Goal: Task Accomplishment & Management: Manage account settings

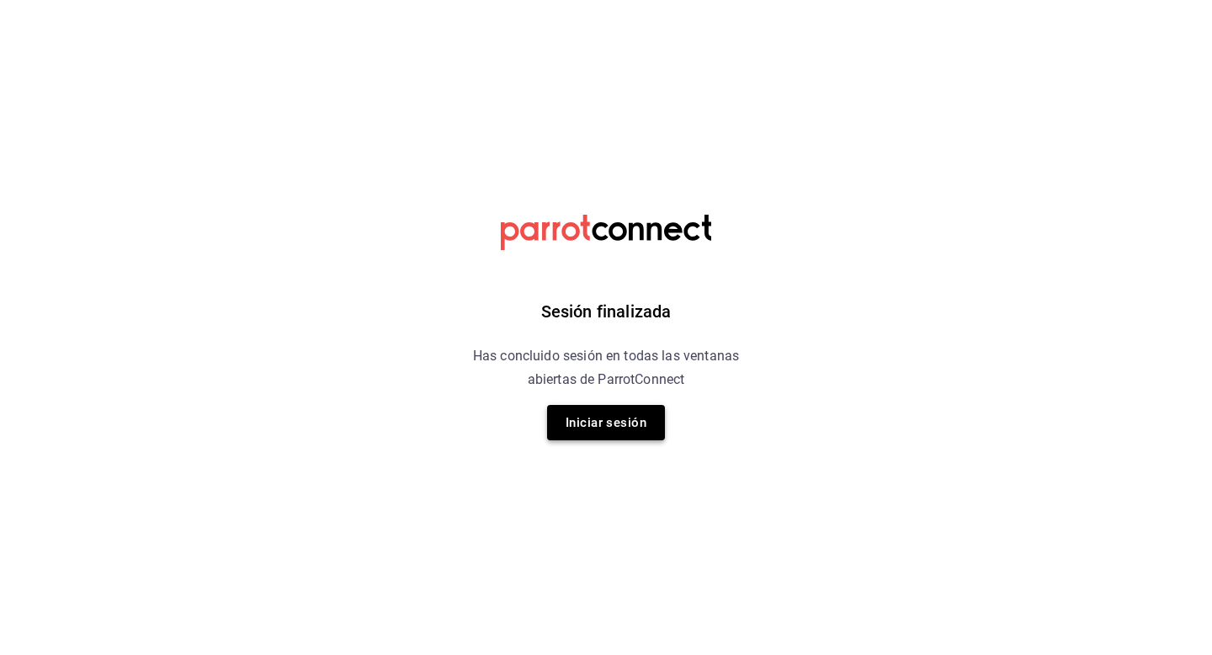
click at [603, 422] on button "Iniciar sesión" at bounding box center [606, 422] width 118 height 35
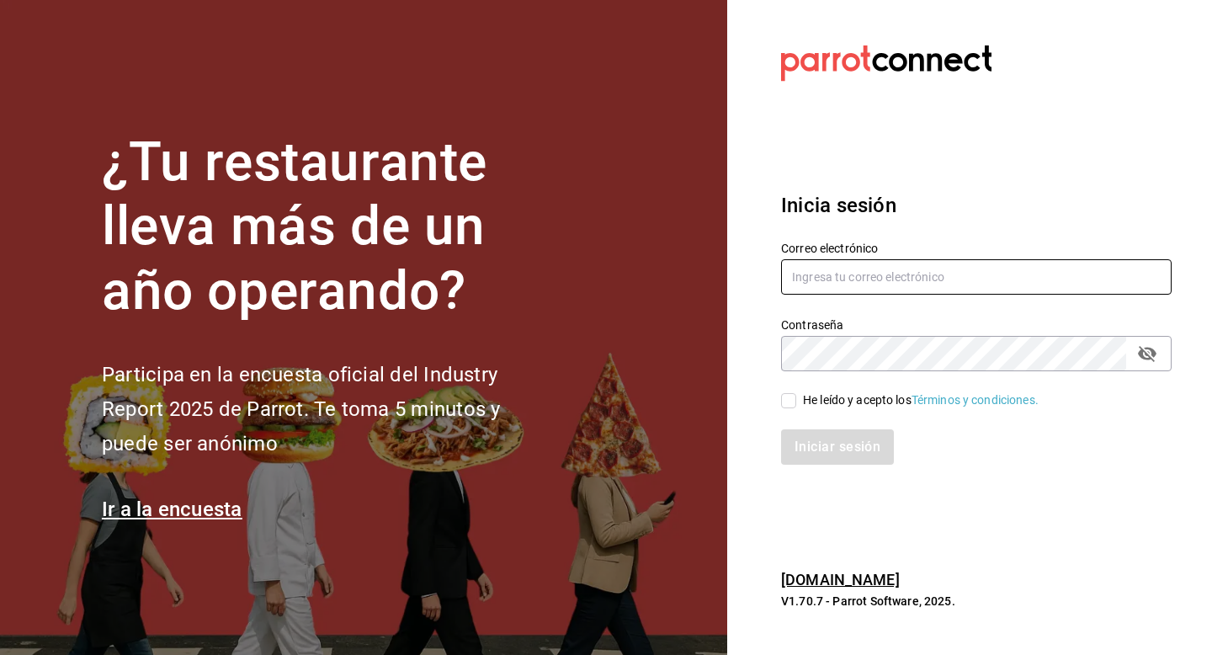
click at [810, 274] on input "text" at bounding box center [976, 276] width 390 height 35
type input "u"
type input "multiuser@tejanobbq.com"
click at [819, 406] on div "He leído y acepto los Términos y condiciones." at bounding box center [921, 400] width 236 height 18
click at [796, 406] on input "He leído y acepto los Términos y condiciones." at bounding box center [788, 400] width 15 height 15
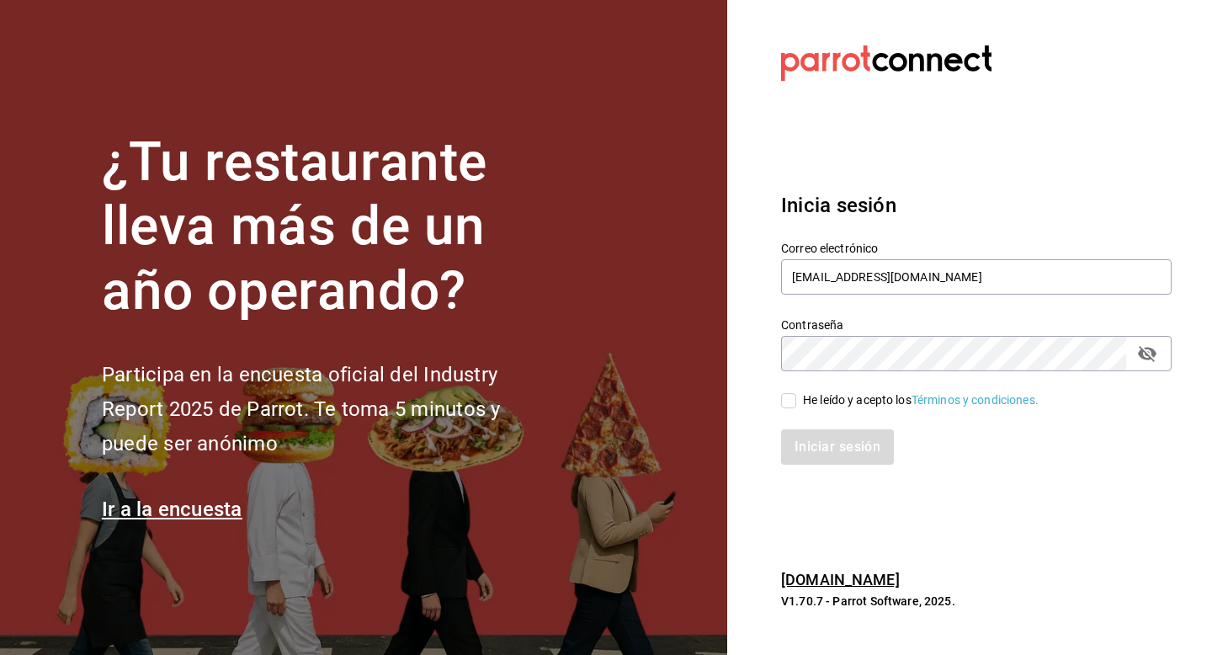
checkbox input "true"
click at [819, 457] on button "Iniciar sesión" at bounding box center [838, 446] width 114 height 35
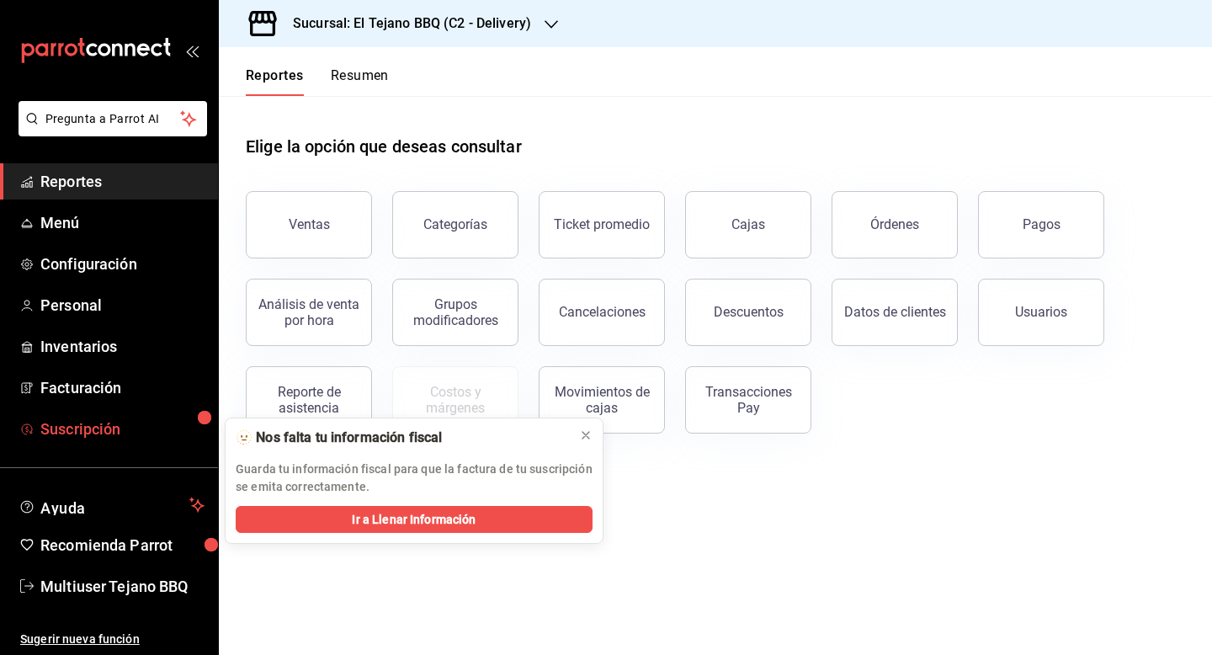
click at [67, 427] on span "Suscripción" at bounding box center [122, 428] width 164 height 23
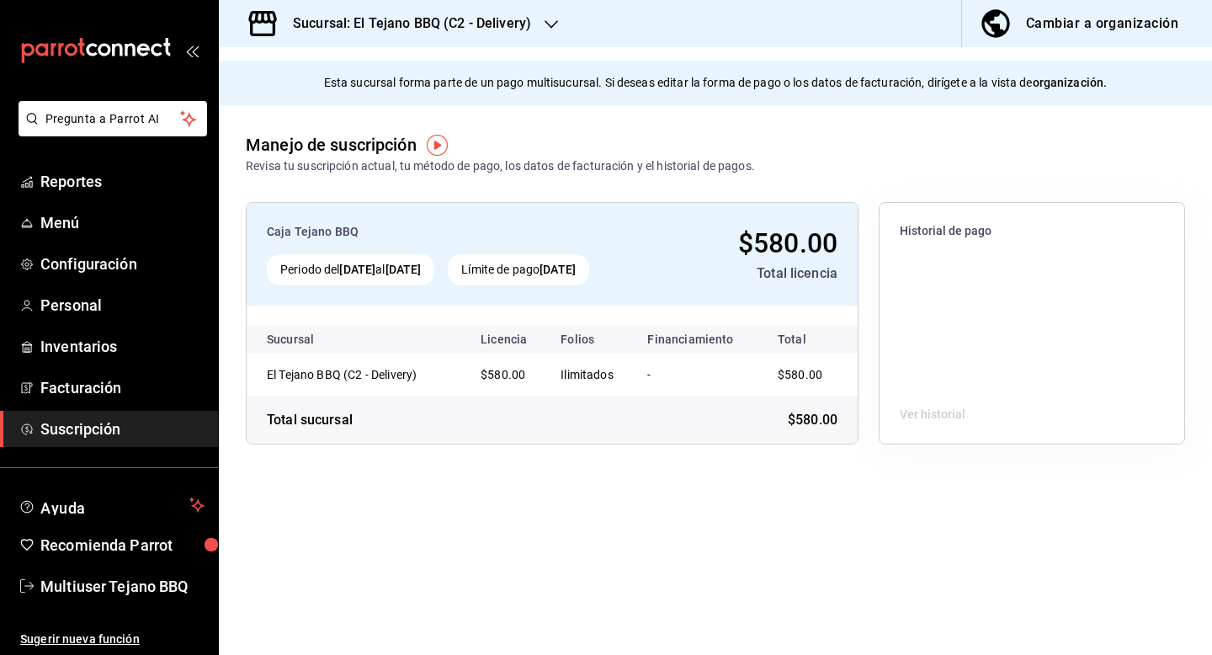
click at [1079, 27] on div "Cambiar a organización" at bounding box center [1102, 24] width 152 height 24
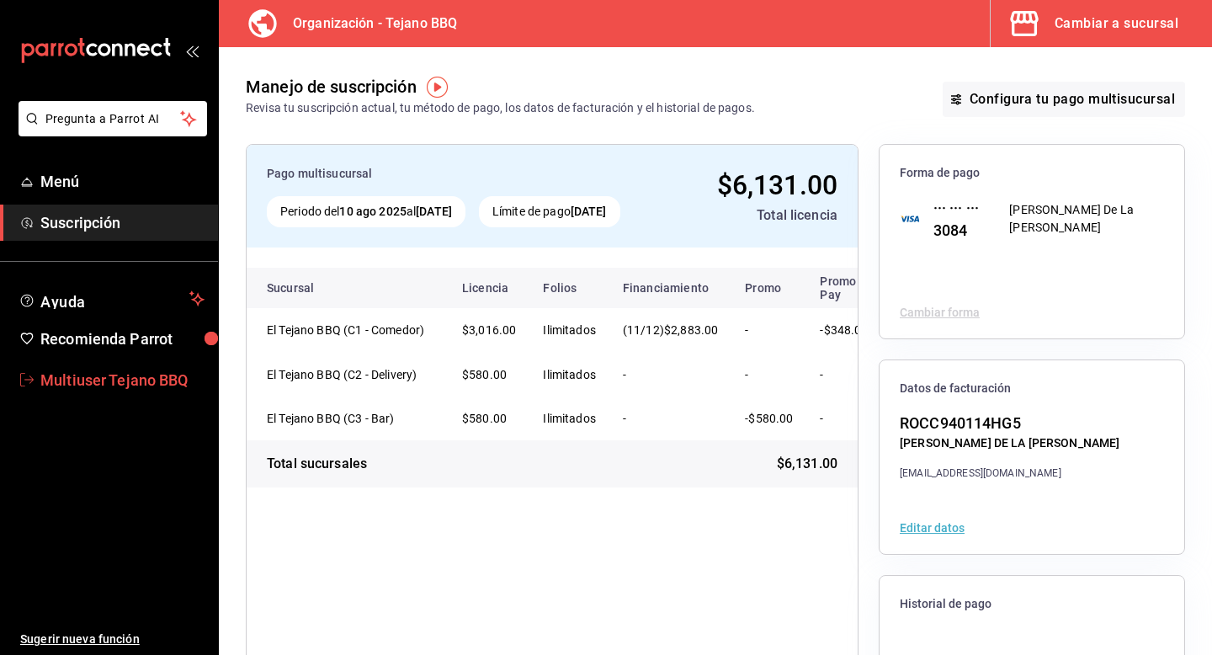
click at [129, 390] on span "Multiuser Tejano BBQ" at bounding box center [122, 380] width 164 height 23
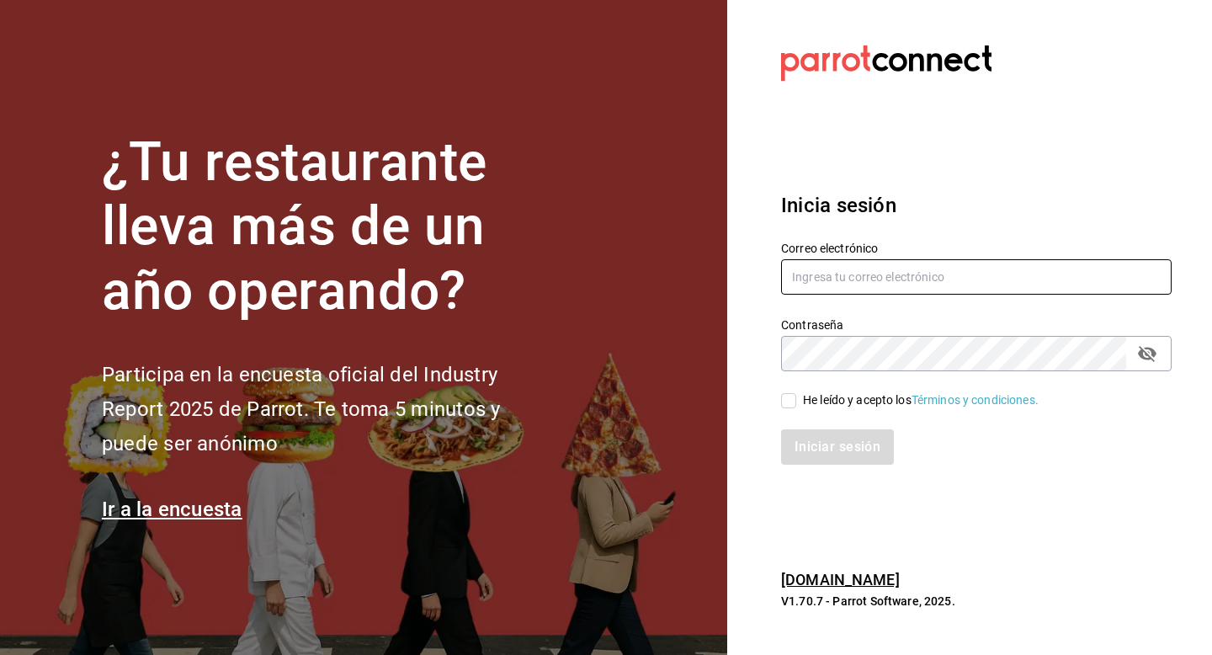
click at [883, 269] on input "text" at bounding box center [976, 276] width 390 height 35
type input "q"
click at [870, 275] on input "artocafe@mty.com" at bounding box center [976, 276] width 390 height 35
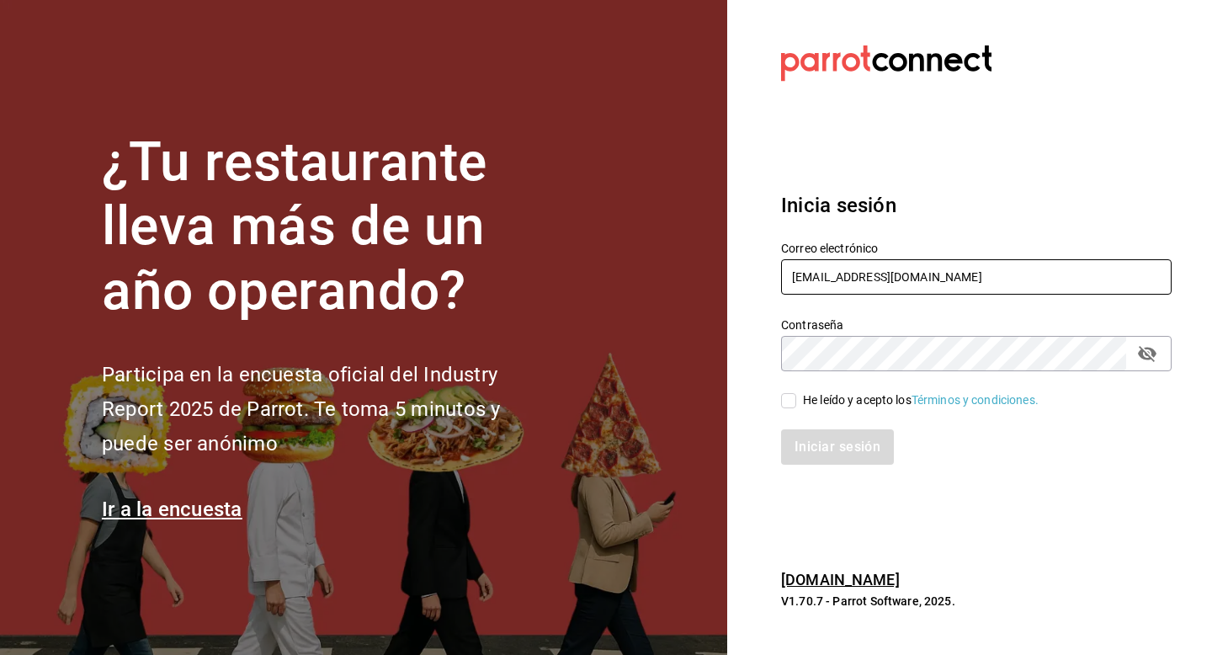
click at [870, 275] on input "artocafe@mty.com" at bounding box center [976, 276] width 390 height 35
type input "multiuser@tejanobbq.com"
click at [795, 399] on input "He leído y acepto los Términos y condiciones." at bounding box center [788, 400] width 15 height 15
checkbox input "true"
click at [795, 451] on button "Iniciar sesión" at bounding box center [838, 446] width 114 height 35
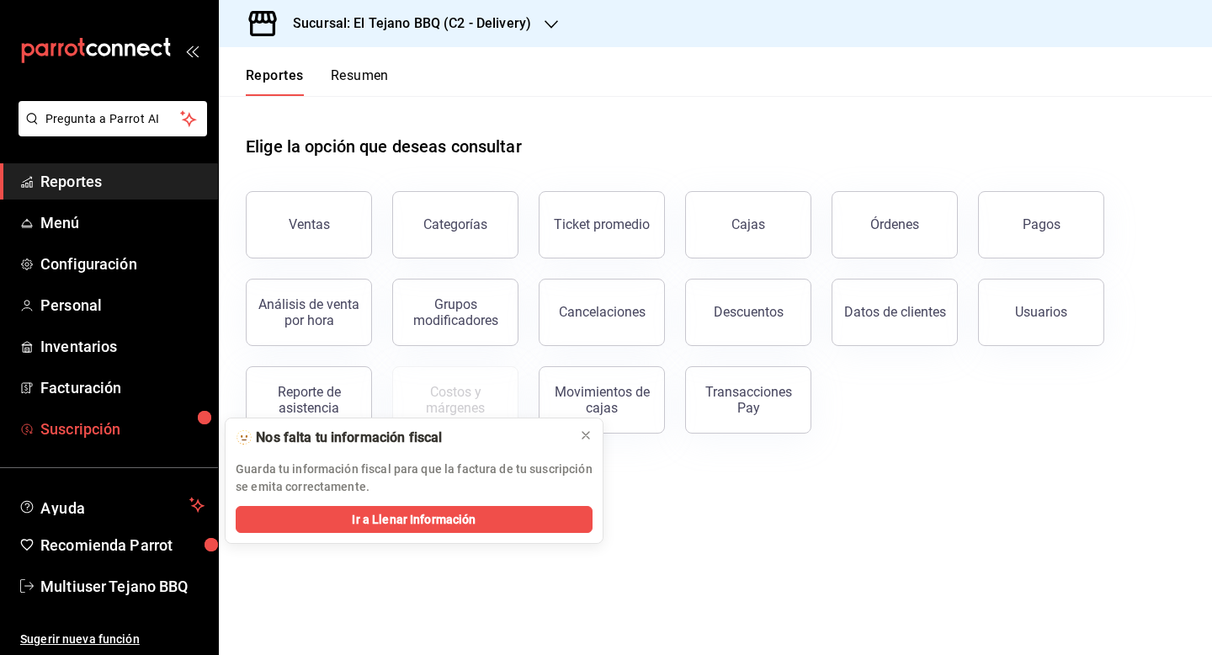
click at [77, 438] on span "Suscripción" at bounding box center [122, 428] width 164 height 23
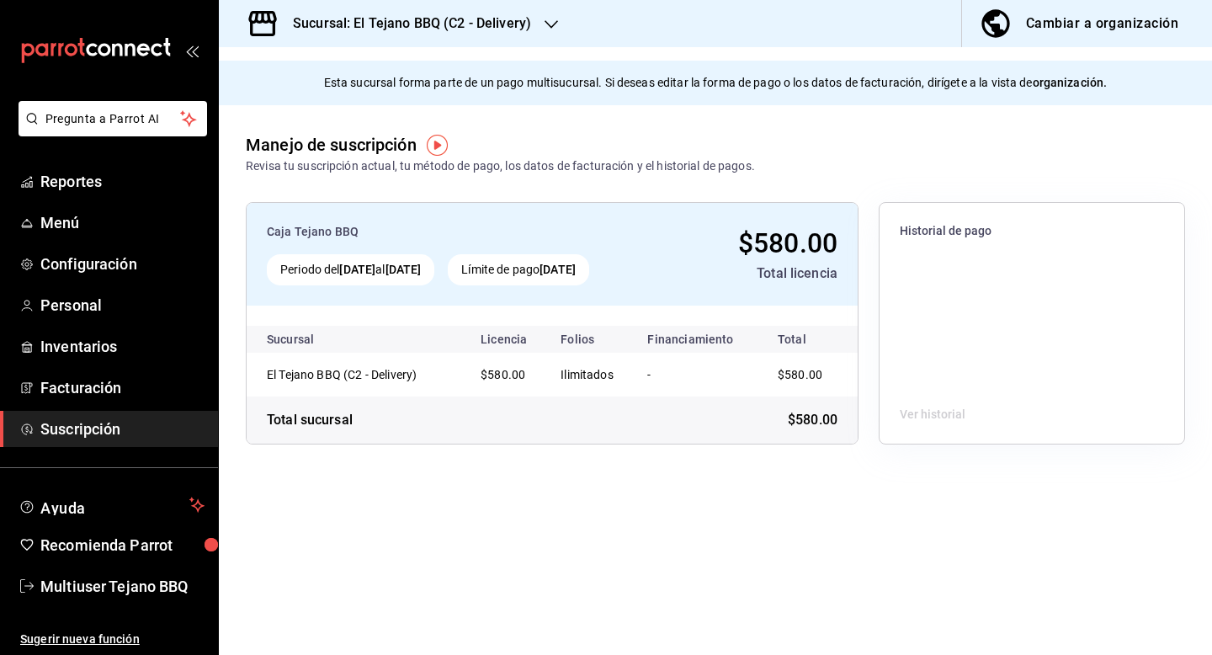
click at [1071, 32] on div "Cambiar a organización" at bounding box center [1102, 24] width 152 height 24
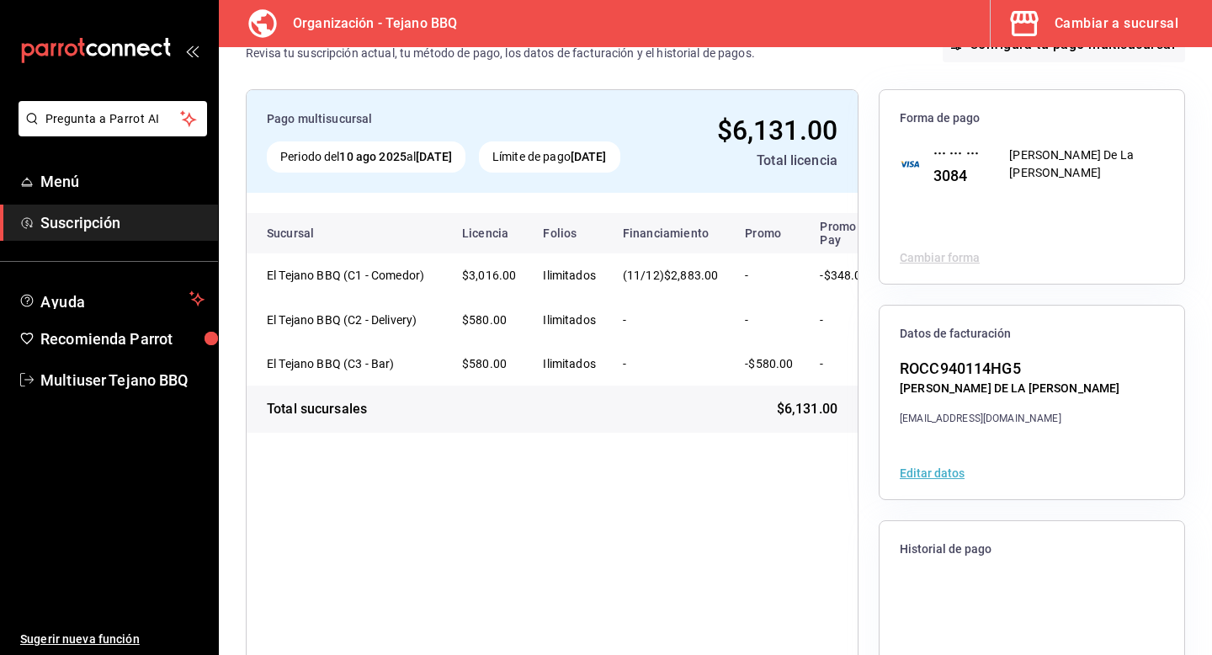
scroll to position [61, 0]
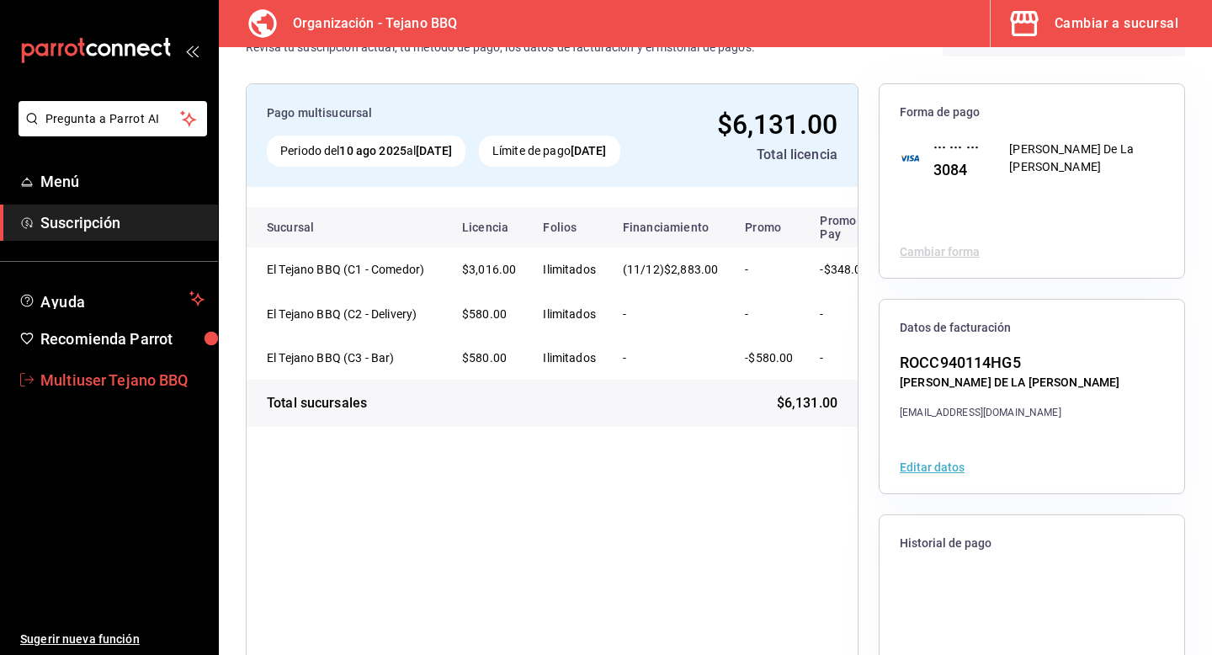
click at [122, 386] on span "Multiuser Tejano BBQ" at bounding box center [122, 380] width 164 height 23
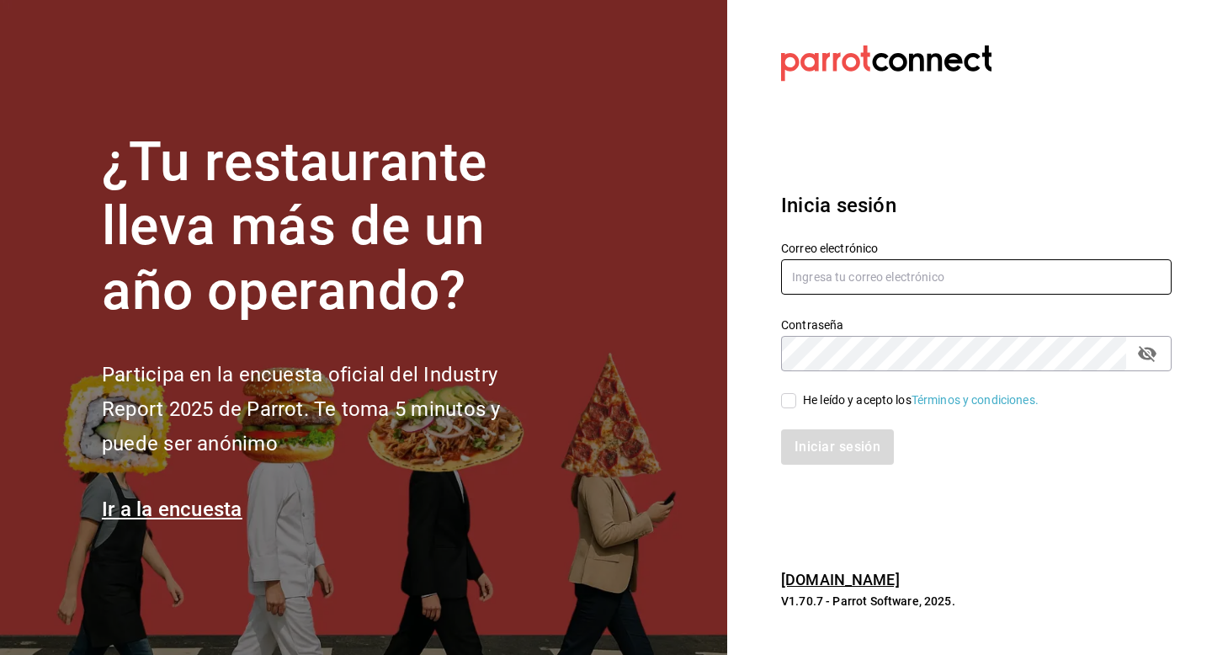
click at [835, 280] on input "text" at bounding box center [976, 276] width 390 height 35
type input "caprichos@cun.com"
click at [798, 405] on span "He leído y acepto los Términos y condiciones." at bounding box center [917, 400] width 242 height 18
click at [796, 405] on input "He leído y acepto los Términos y condiciones." at bounding box center [788, 400] width 15 height 15
checkbox input "true"
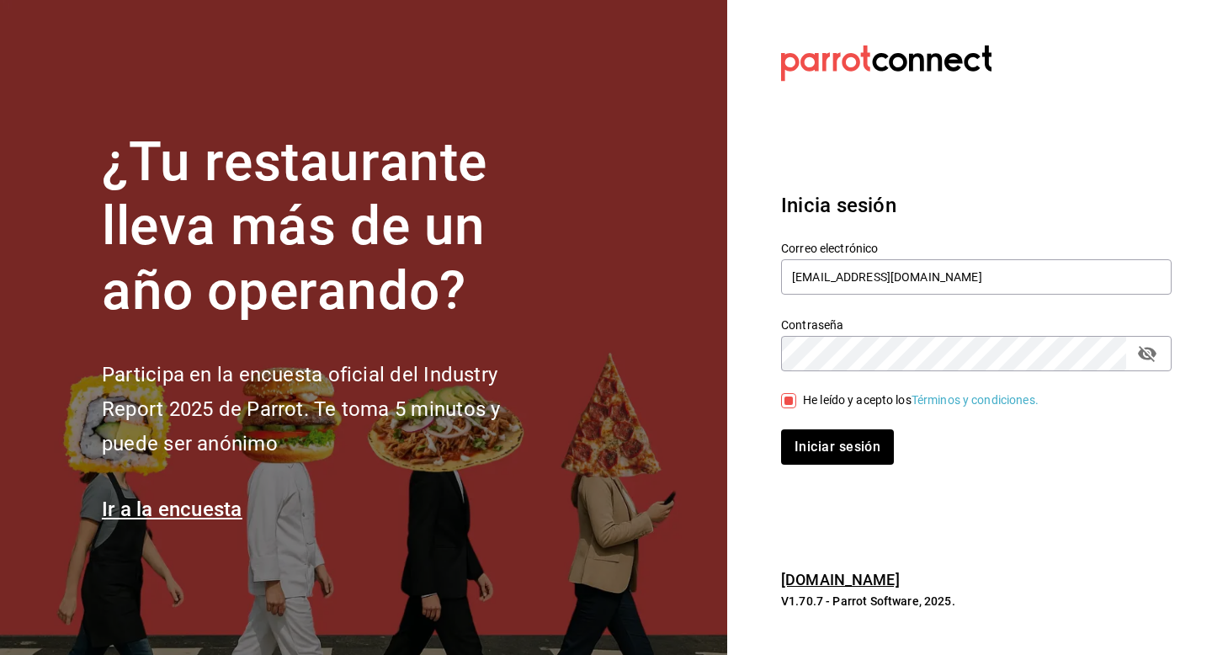
click at [803, 465] on div "Inicia sesión Correo electrónico caprichos@cun.com Contraseña Contraseña He leí…" at bounding box center [976, 328] width 390 height 316
click at [806, 465] on div "Inicia sesión Correo electrónico caprichos@cun.com Contraseña Contraseña He leí…" at bounding box center [976, 328] width 390 height 316
click at [811, 452] on button "Iniciar sesión" at bounding box center [838, 446] width 114 height 35
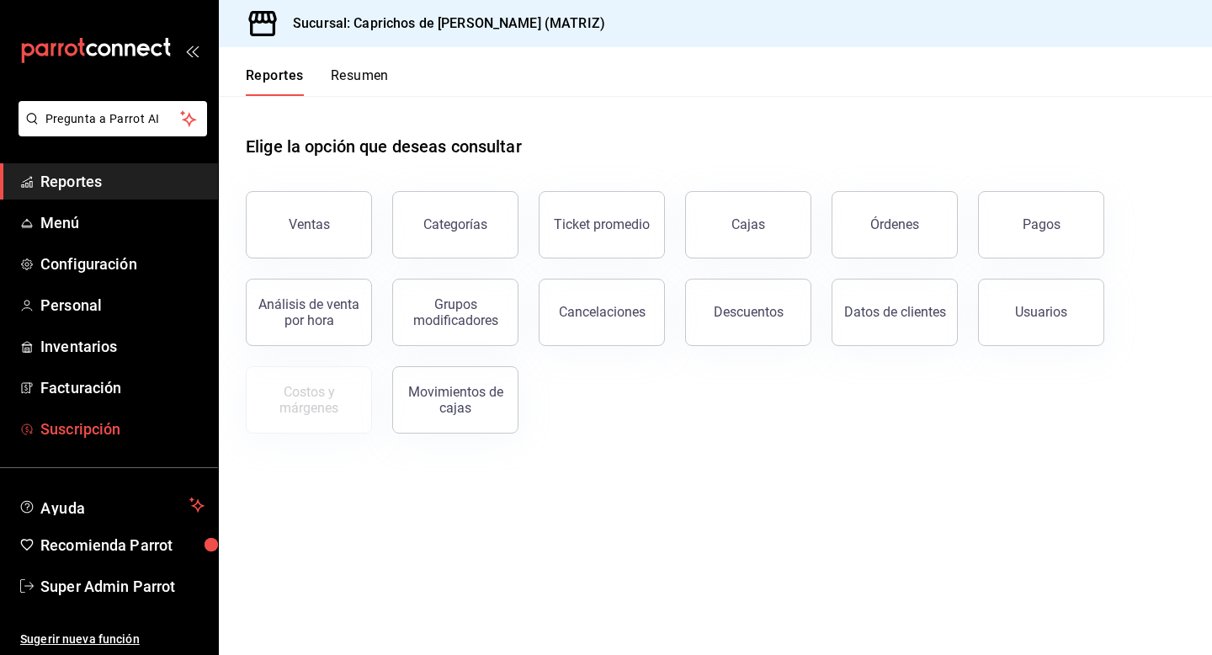
click at [70, 420] on span "Suscripción" at bounding box center [122, 428] width 164 height 23
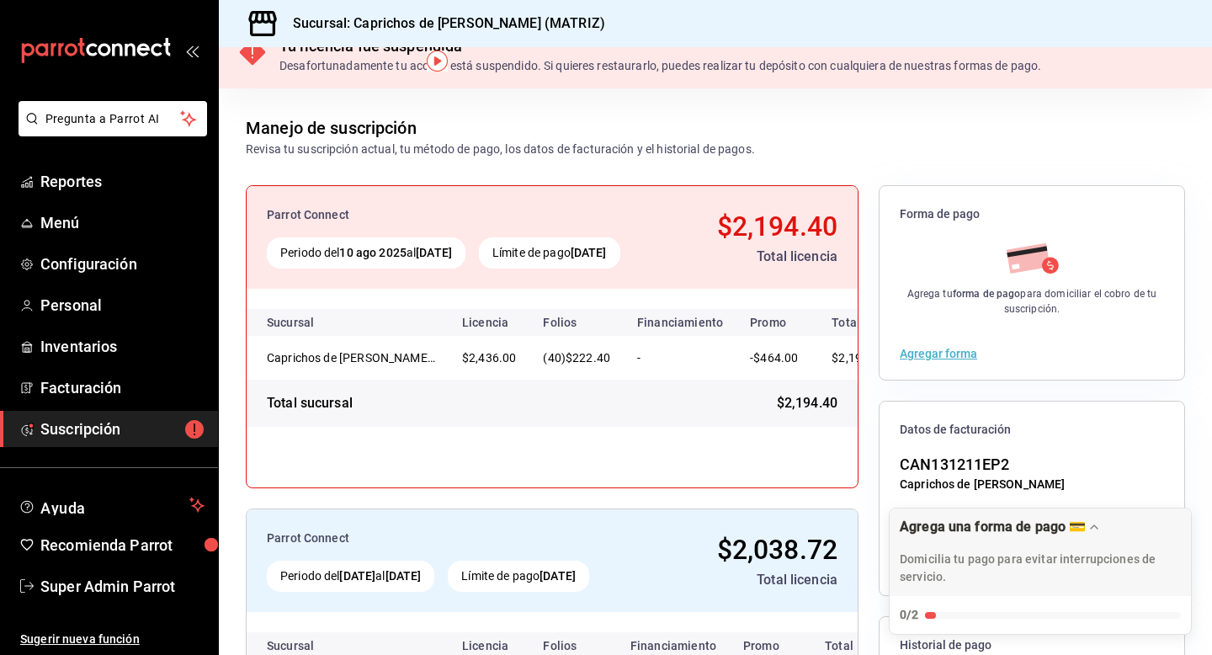
scroll to position [93, 0]
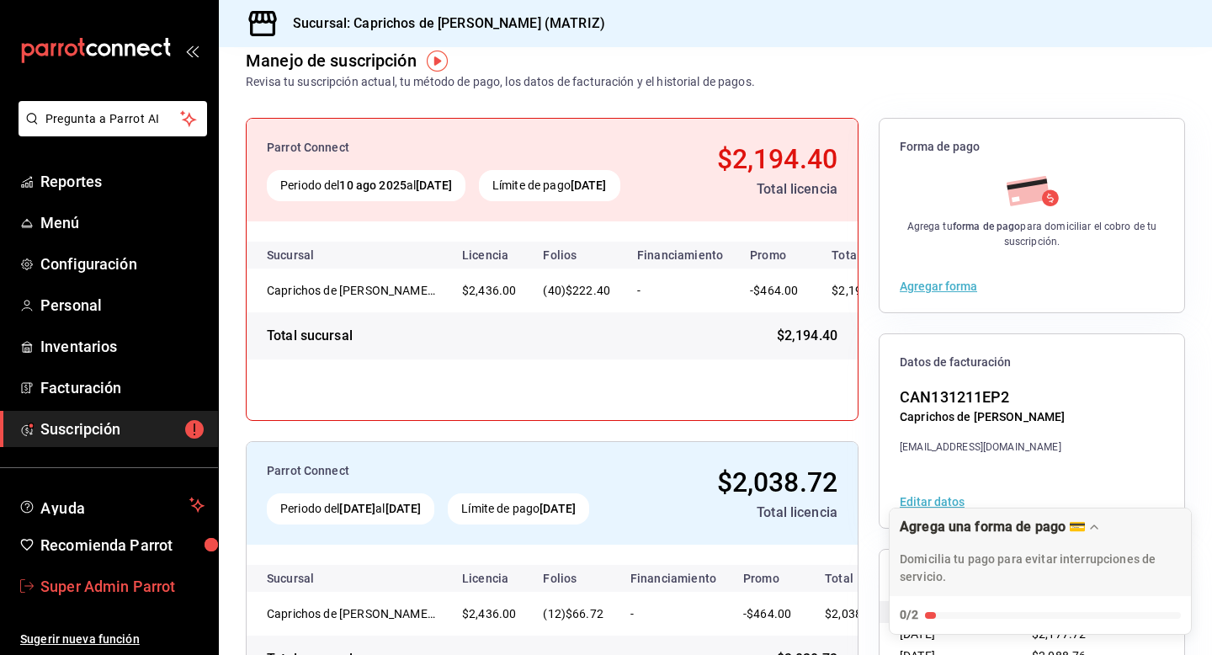
click at [120, 577] on span "Super Admin Parrot" at bounding box center [122, 586] width 164 height 23
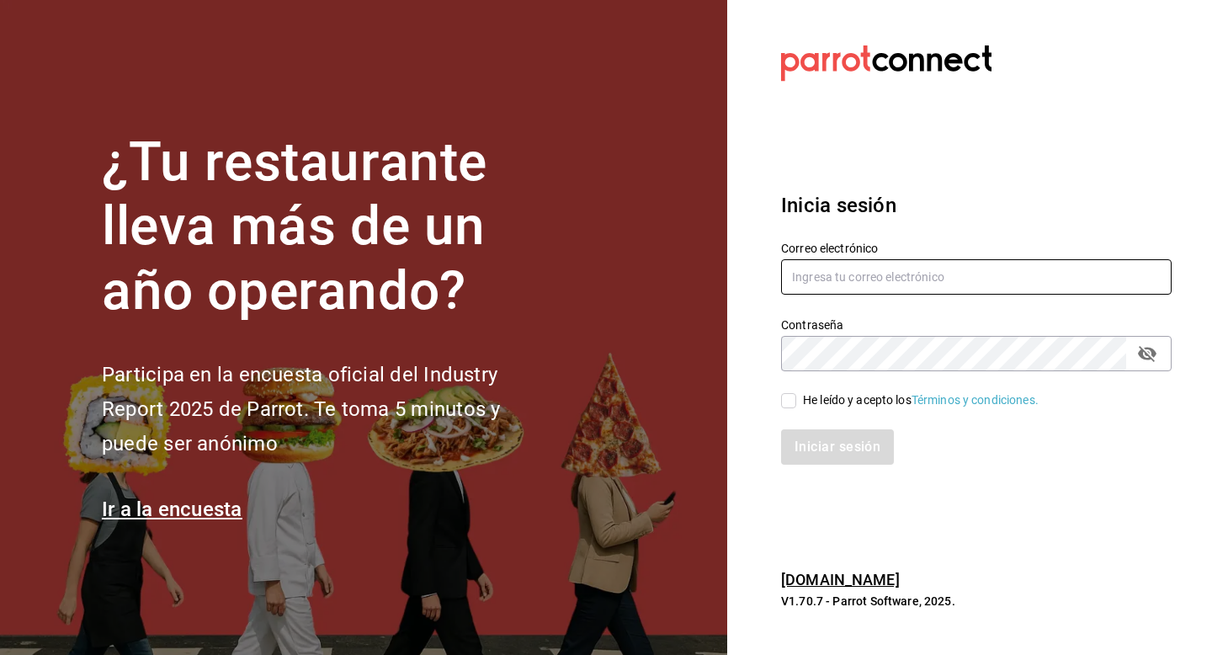
click at [843, 283] on input "text" at bounding box center [976, 276] width 390 height 35
paste input "taiyakiyco@yucatan.com"
type input "taiyakiyco@yucatan.com"
click at [825, 410] on div "Iniciar sesión" at bounding box center [966, 437] width 411 height 56
click at [824, 405] on div "He leído y acepto los Términos y condiciones." at bounding box center [921, 400] width 236 height 18
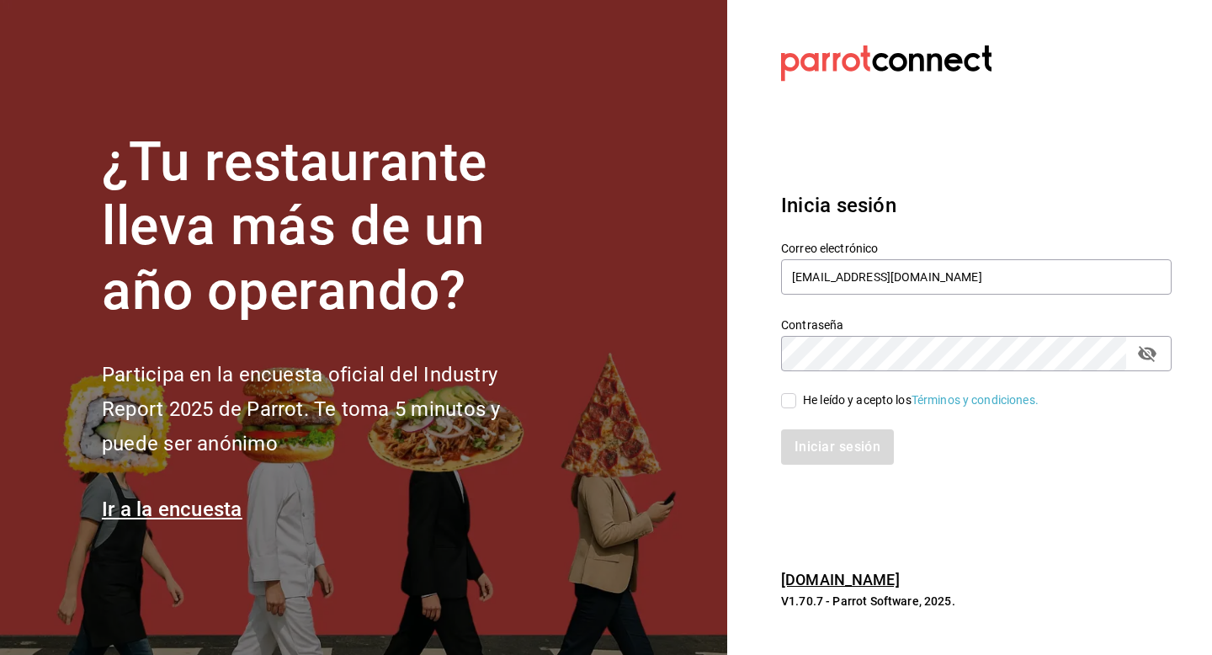
click at [796, 405] on input "He leído y acepto los Términos y condiciones." at bounding box center [788, 400] width 15 height 15
checkbox input "true"
click at [824, 448] on button "Iniciar sesión" at bounding box center [838, 446] width 114 height 35
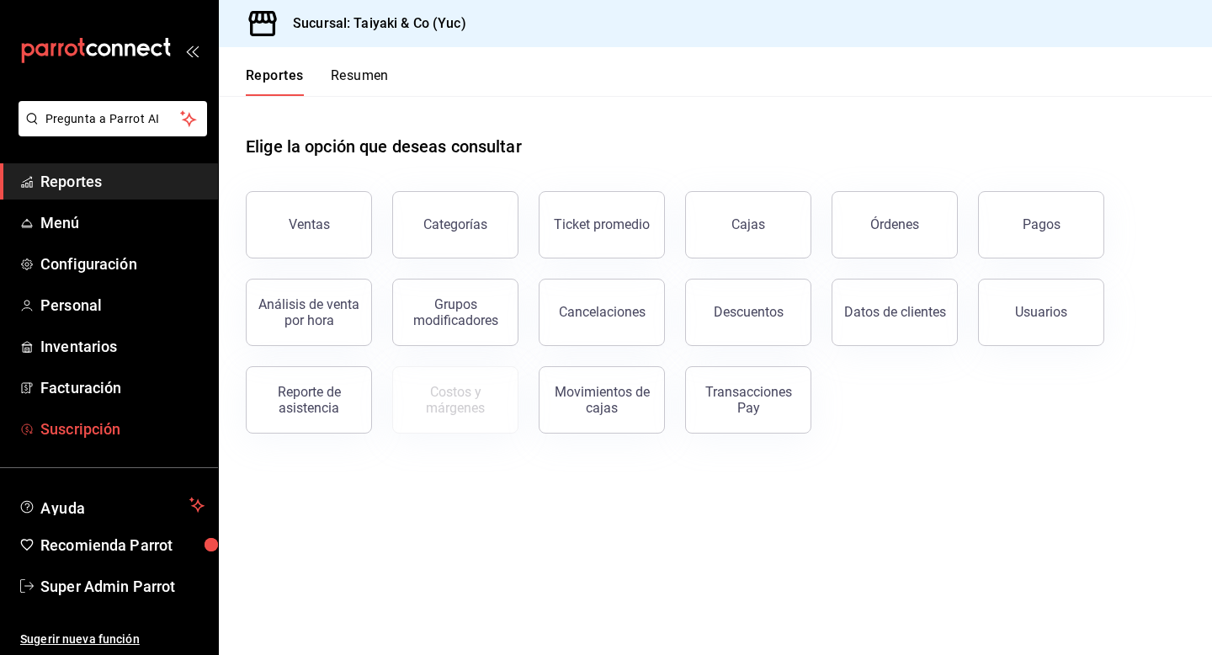
click at [109, 422] on span "Suscripción" at bounding box center [122, 428] width 164 height 23
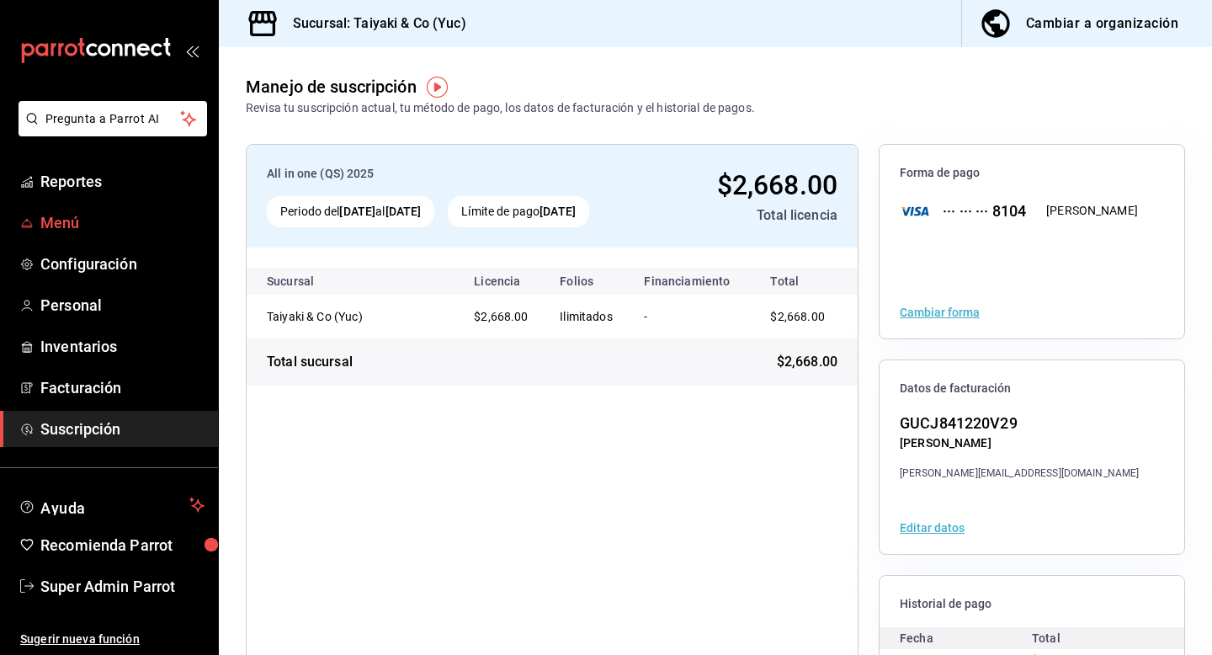
click at [74, 218] on span "Menú" at bounding box center [122, 222] width 164 height 23
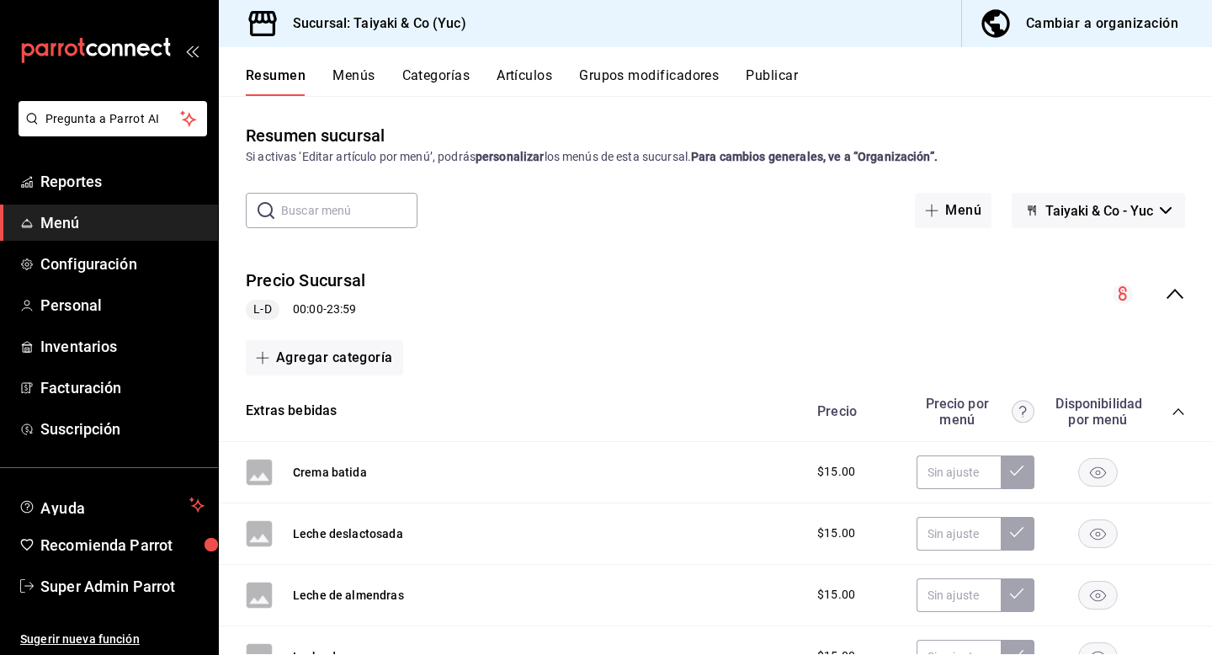
click at [1176, 292] on icon "collapse-menu-row" at bounding box center [1174, 294] width 17 height 10
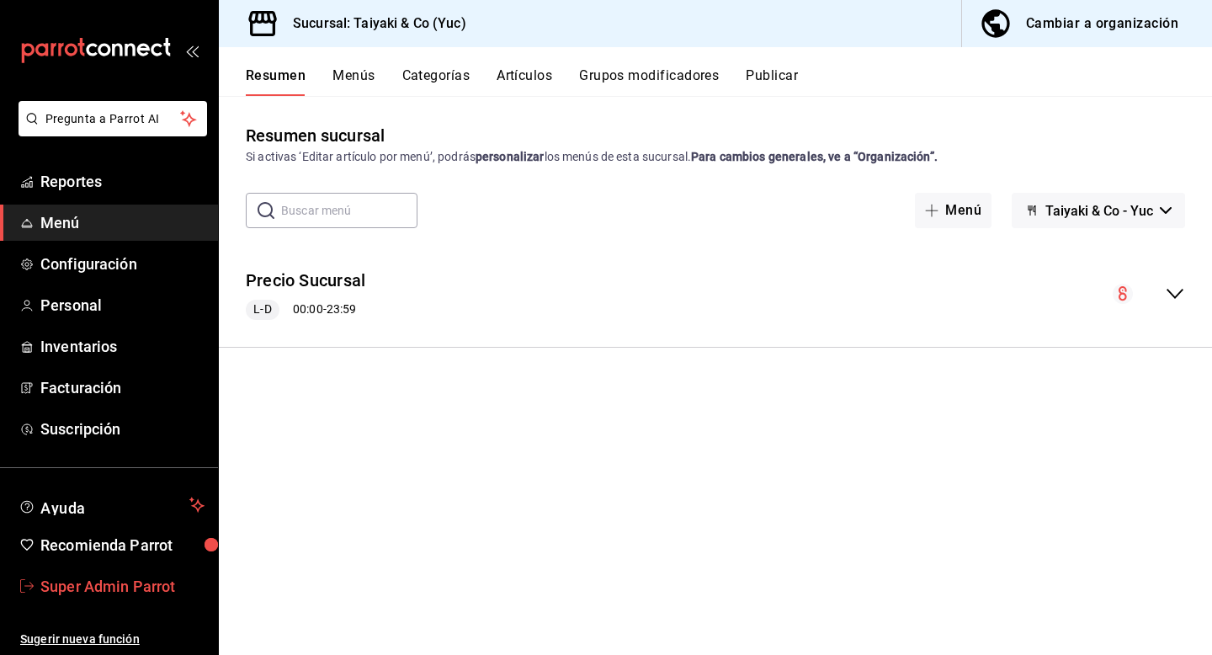
click at [107, 579] on span "Super Admin Parrot" at bounding box center [122, 586] width 164 height 23
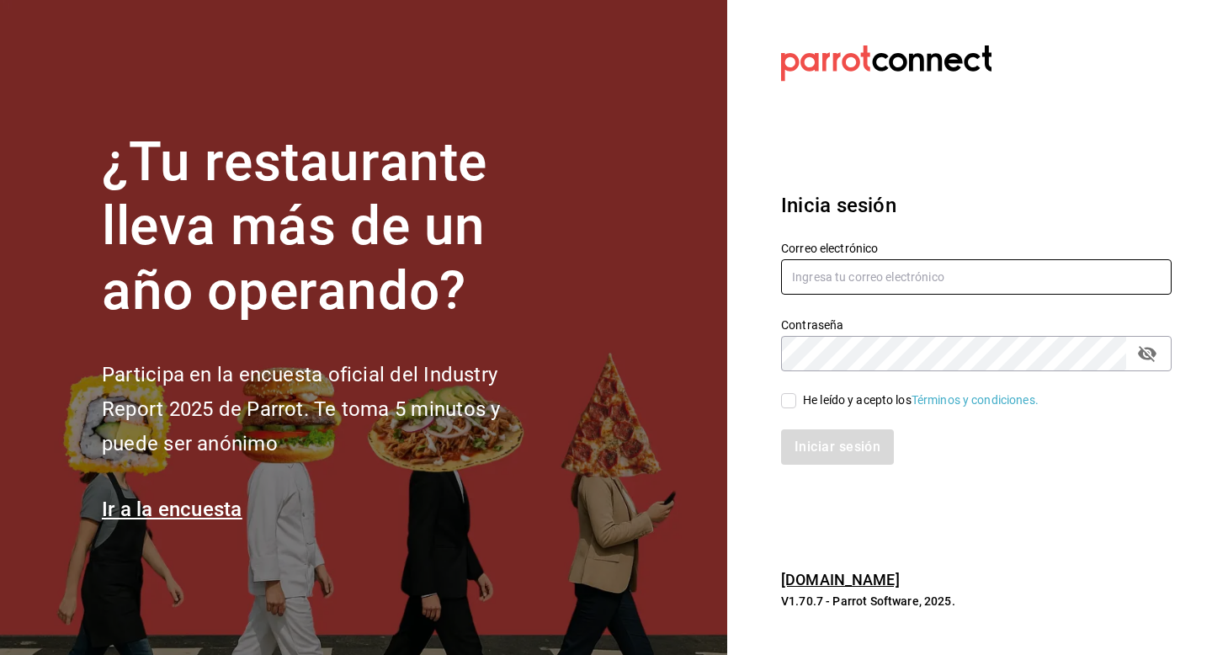
click at [867, 284] on input "text" at bounding box center [976, 276] width 390 height 35
type input "[EMAIL_ADDRESS][DOMAIN_NAME]"
click at [812, 400] on div "He leído y acepto los Términos y condiciones." at bounding box center [921, 400] width 236 height 18
click at [796, 400] on input "He leído y acepto los Términos y condiciones." at bounding box center [788, 400] width 15 height 15
checkbox input "true"
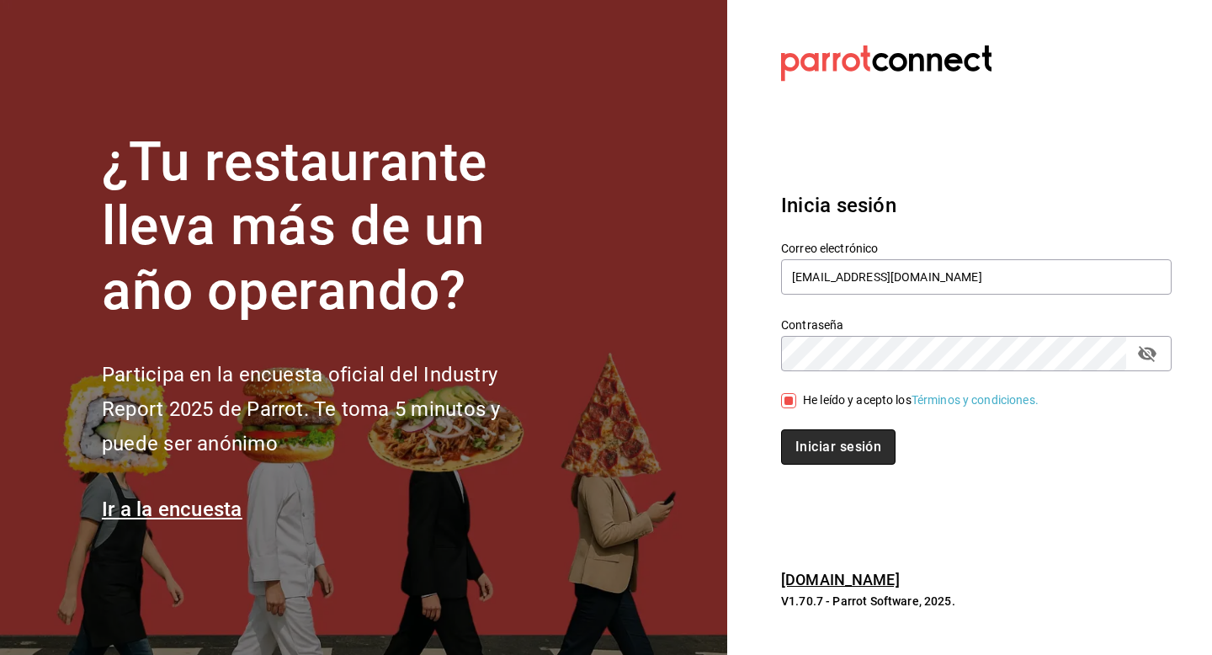
click at [812, 448] on button "Iniciar sesión" at bounding box center [838, 446] width 114 height 35
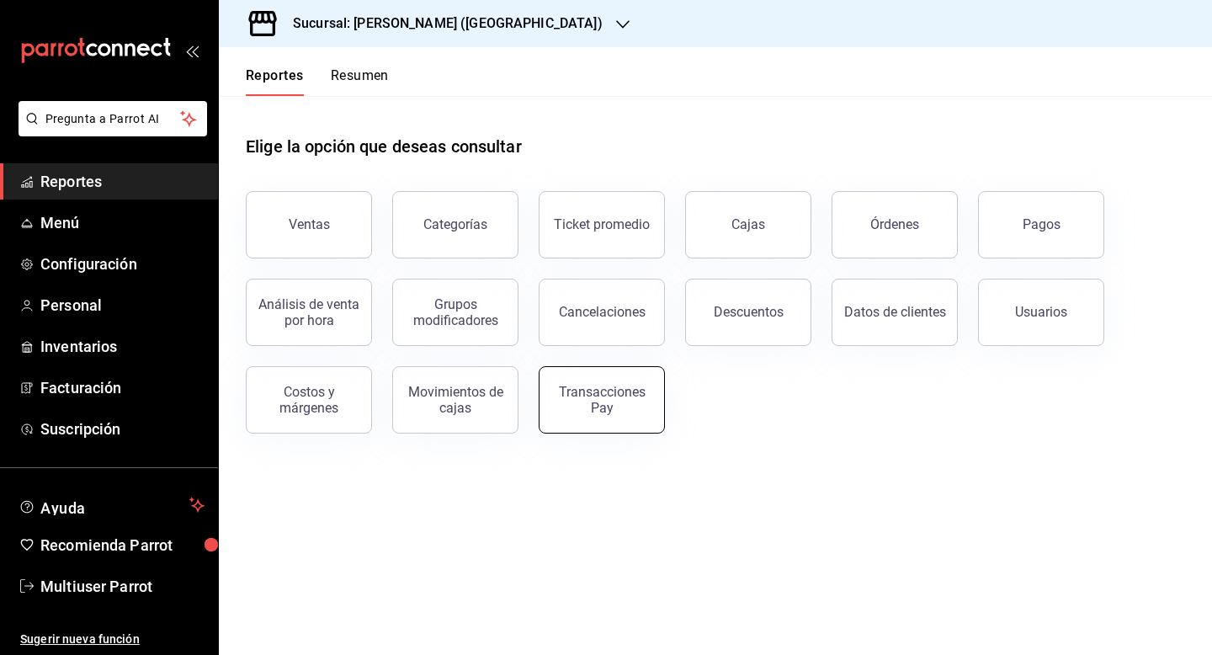
click at [557, 422] on button "Transacciones Pay" at bounding box center [601, 399] width 126 height 67
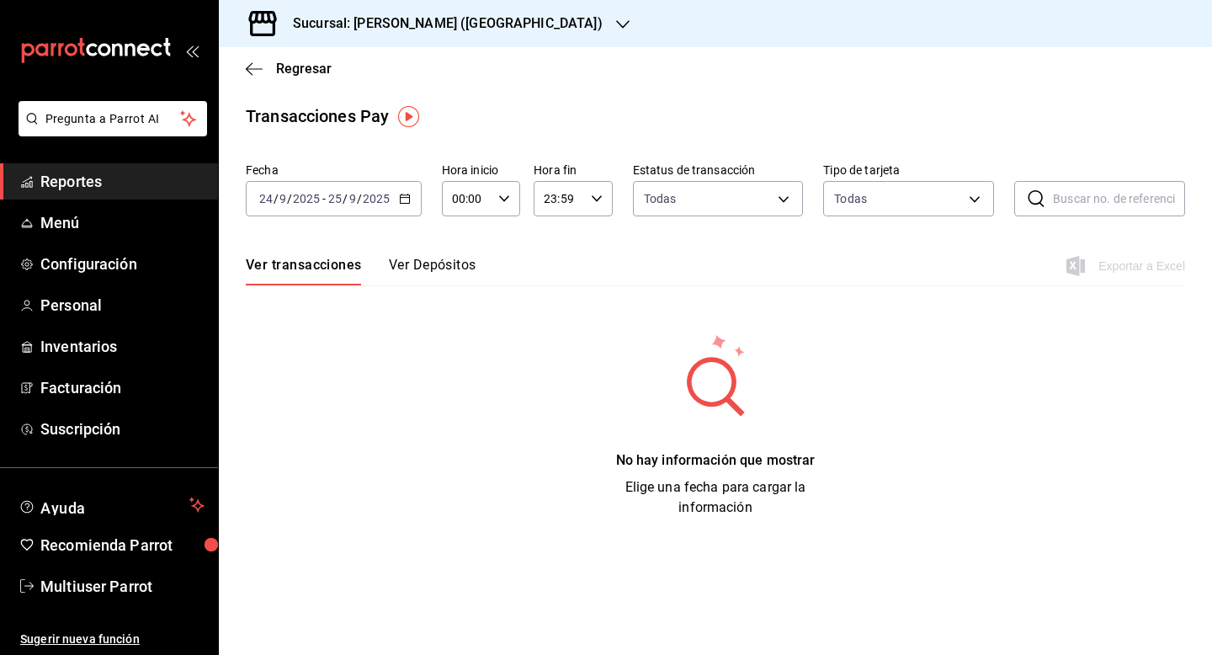
click at [405, 198] on icon "button" at bounding box center [405, 199] width 12 height 12
click at [434, 26] on h3 "Sucursal: [PERSON_NAME] ([GEOGRAPHIC_DATA])" at bounding box center [440, 23] width 323 height 20
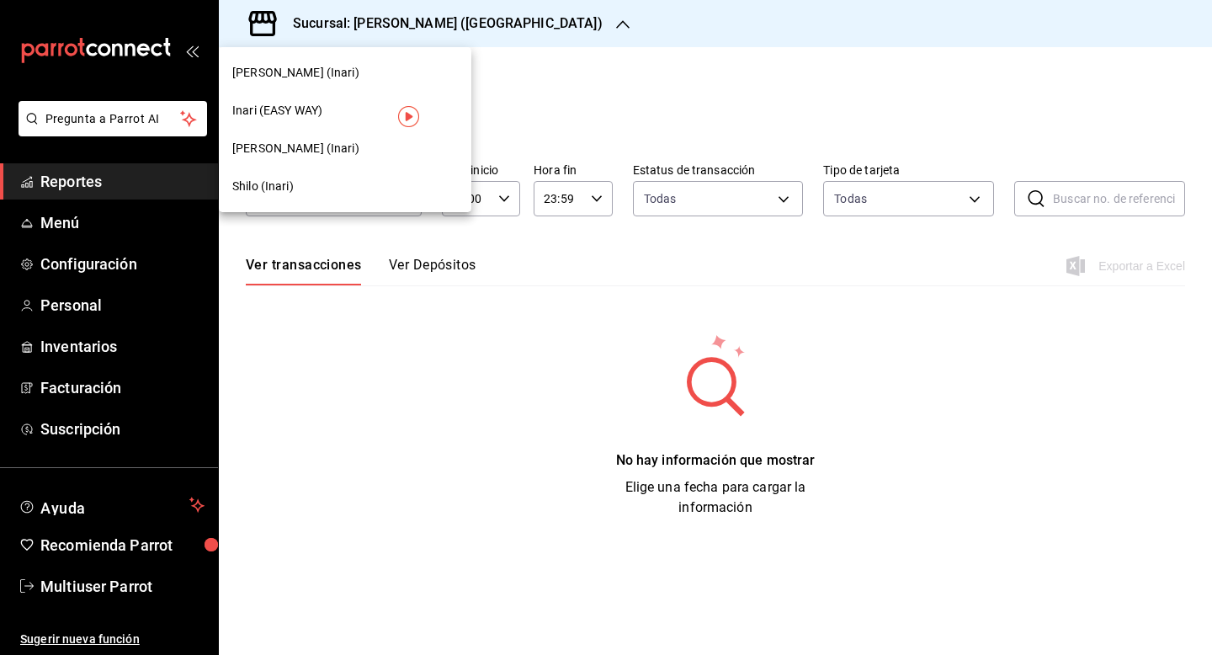
click at [347, 148] on div "Yazaki Saltillo (Inari)" at bounding box center [344, 149] width 225 height 18
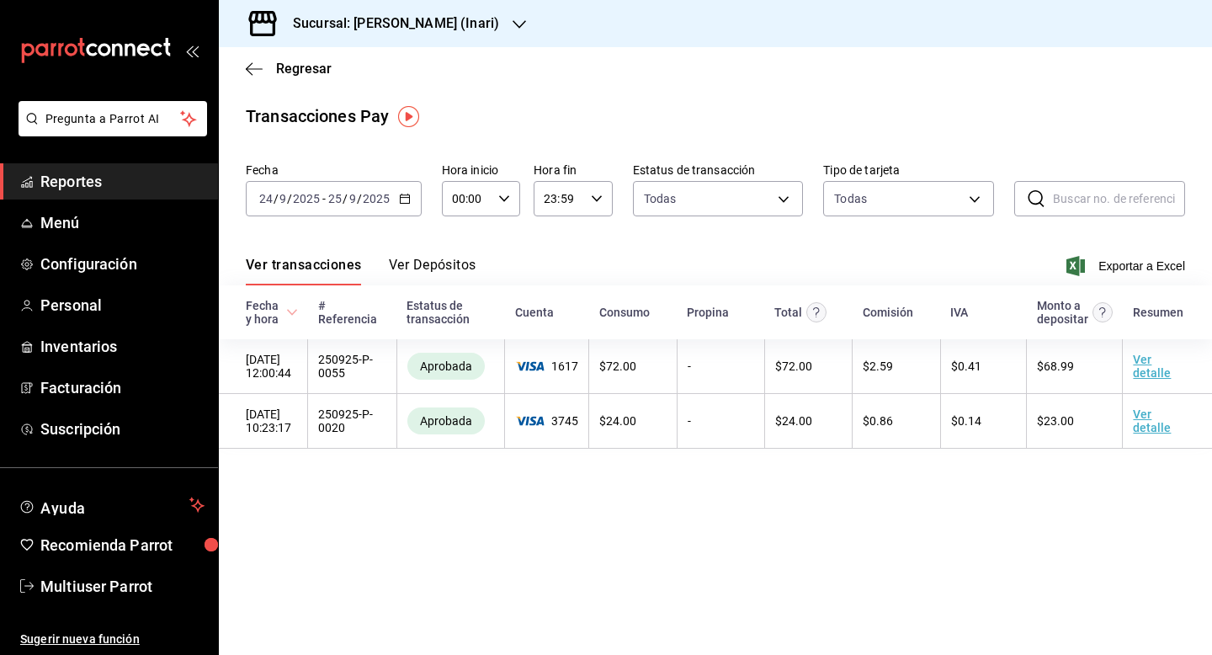
click at [408, 199] on icon "button" at bounding box center [405, 199] width 12 height 12
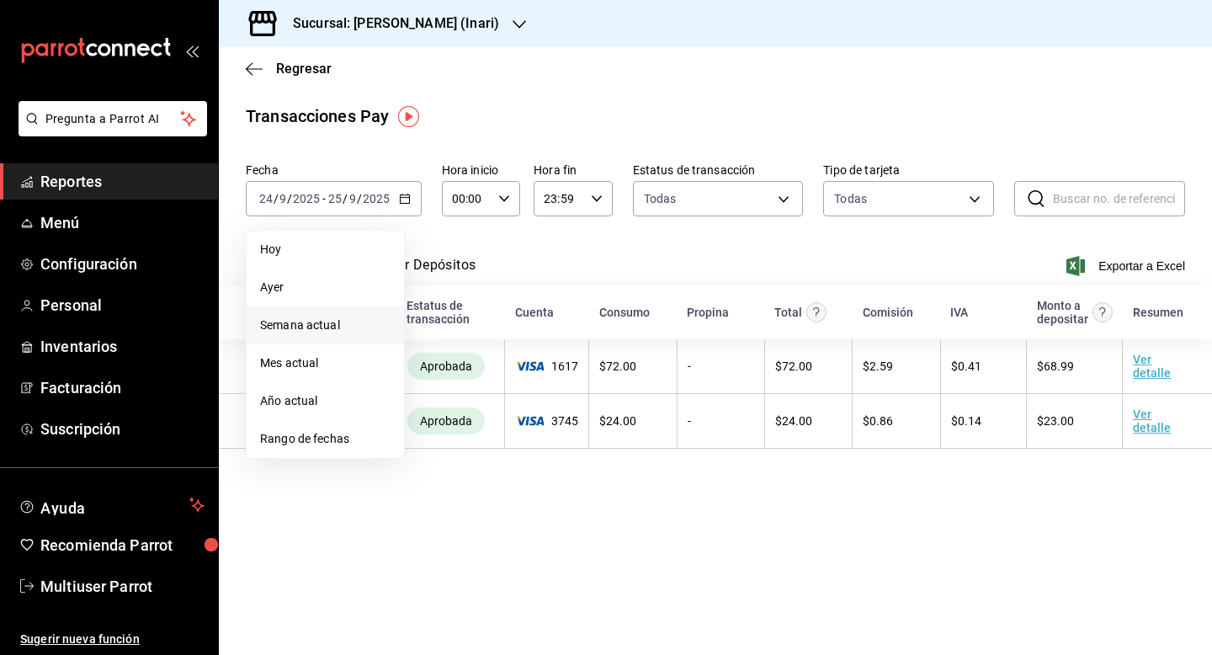
click at [339, 323] on span "Semana actual" at bounding box center [325, 325] width 130 height 18
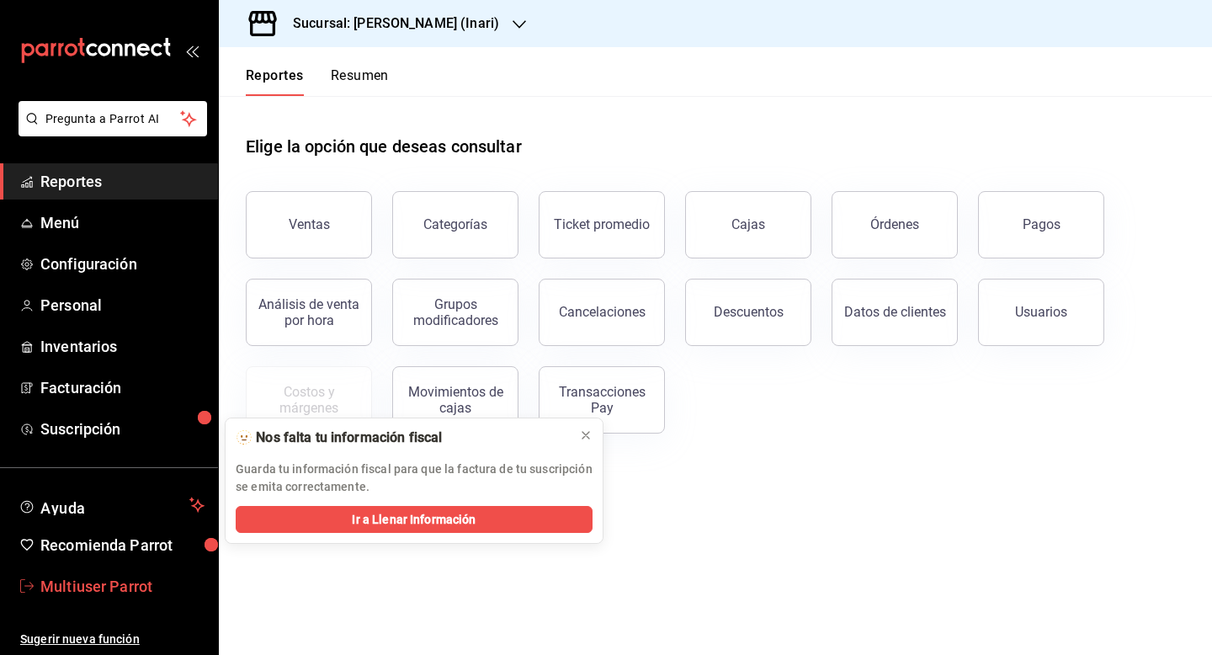
click at [79, 602] on link "Multiuser Parrot" at bounding box center [109, 586] width 218 height 36
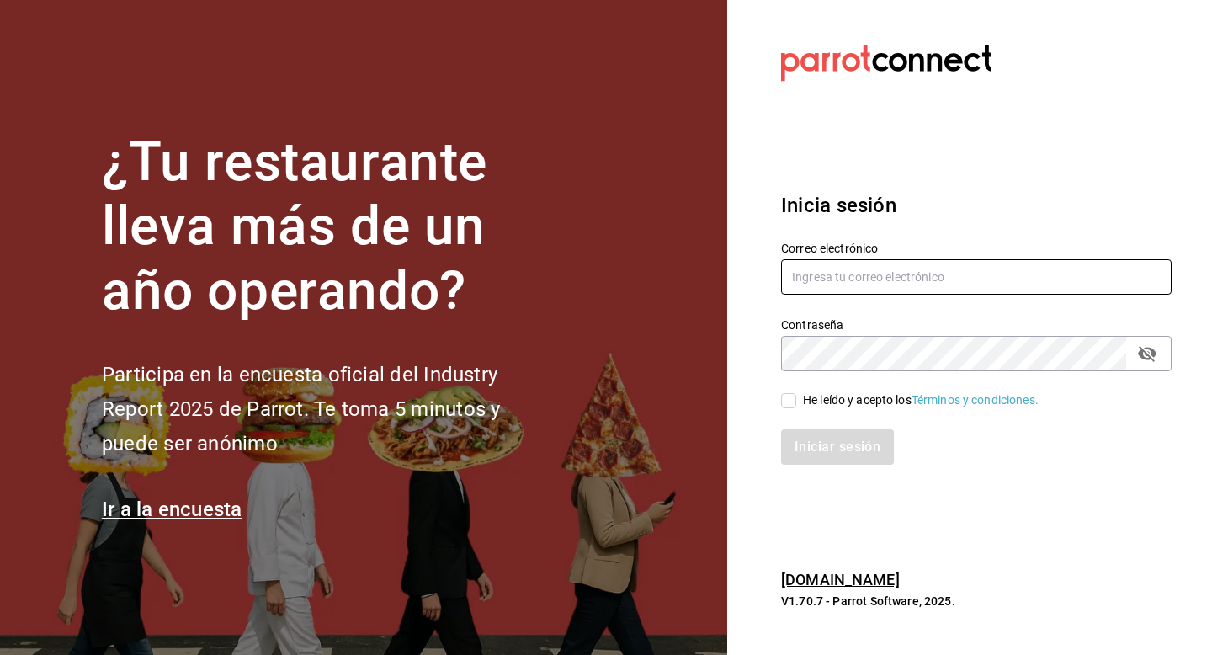
drag, startPoint x: 843, startPoint y: 282, endPoint x: 850, endPoint y: 273, distance: 11.4
click at [843, 283] on input "text" at bounding box center [976, 276] width 390 height 35
paste input "[EMAIL_ADDRESS][DOMAIN_NAME]"
type input "[EMAIL_ADDRESS][DOMAIN_NAME]"
click at [833, 403] on div "He leído y acepto los Términos y condiciones." at bounding box center [921, 400] width 236 height 18
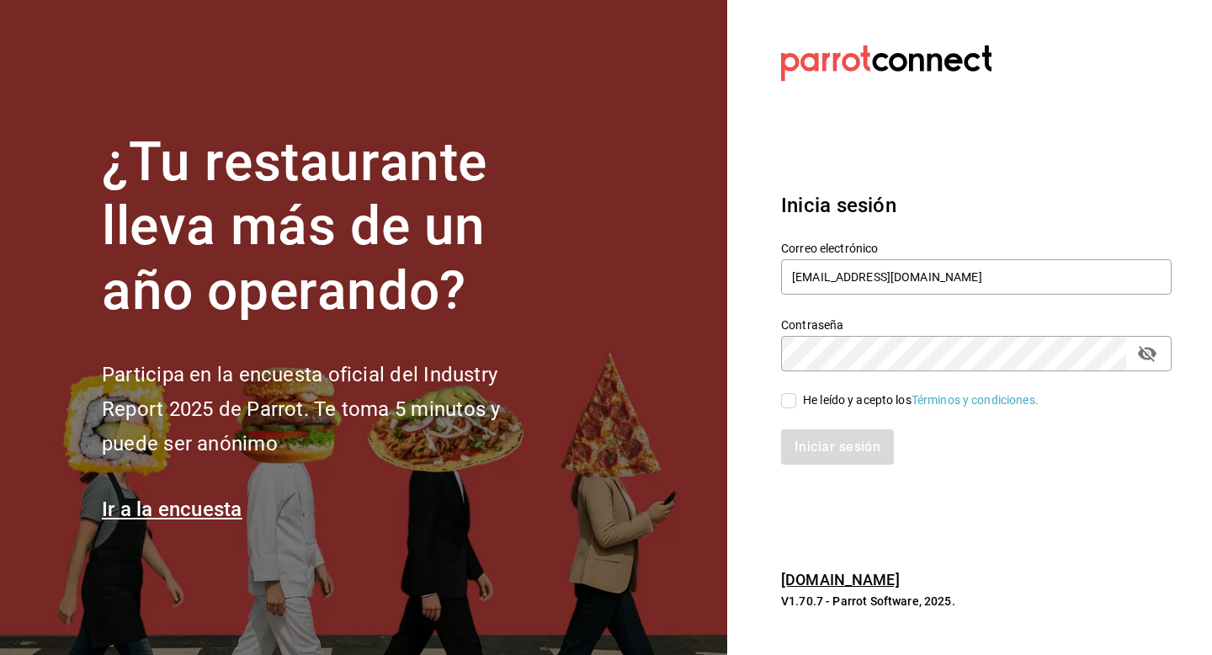
click at [796, 403] on input "He leído y acepto los Términos y condiciones." at bounding box center [788, 400] width 15 height 15
checkbox input "true"
click at [833, 438] on button "Iniciar sesión" at bounding box center [838, 446] width 114 height 35
